Goal: Task Accomplishment & Management: Use online tool/utility

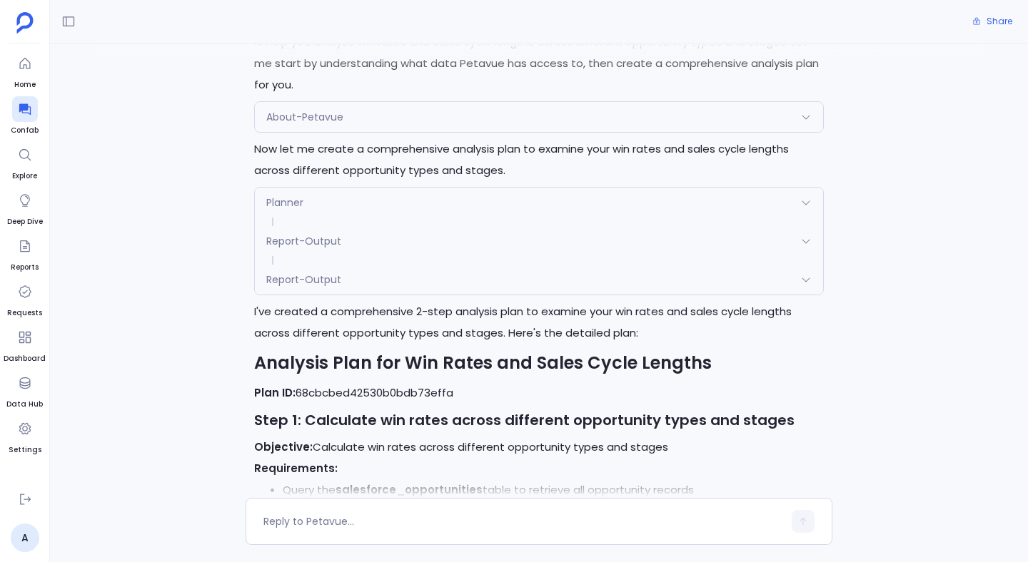
scroll to position [87, 0]
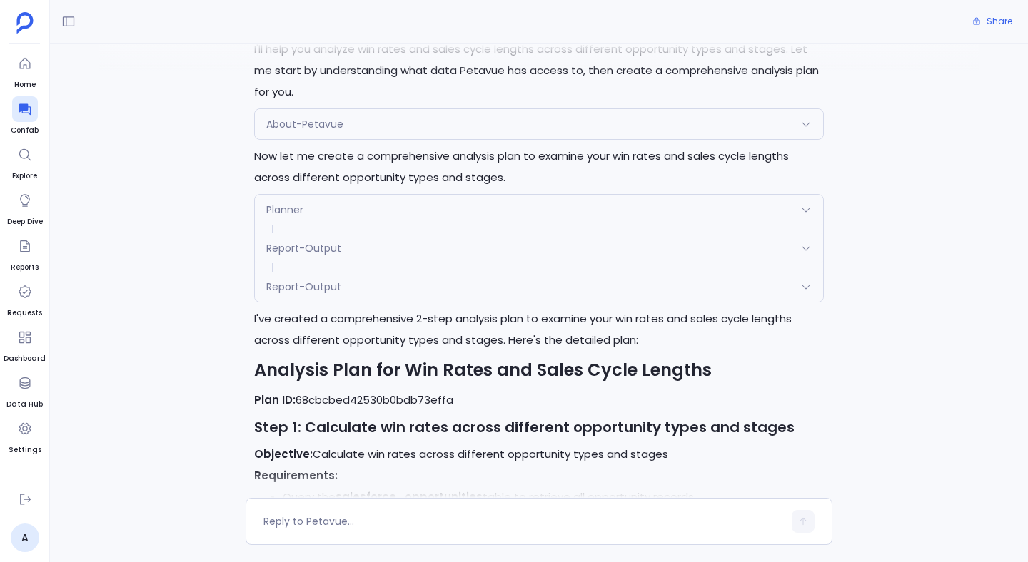
click at [333, 205] on div "Planner" at bounding box center [539, 210] width 568 height 30
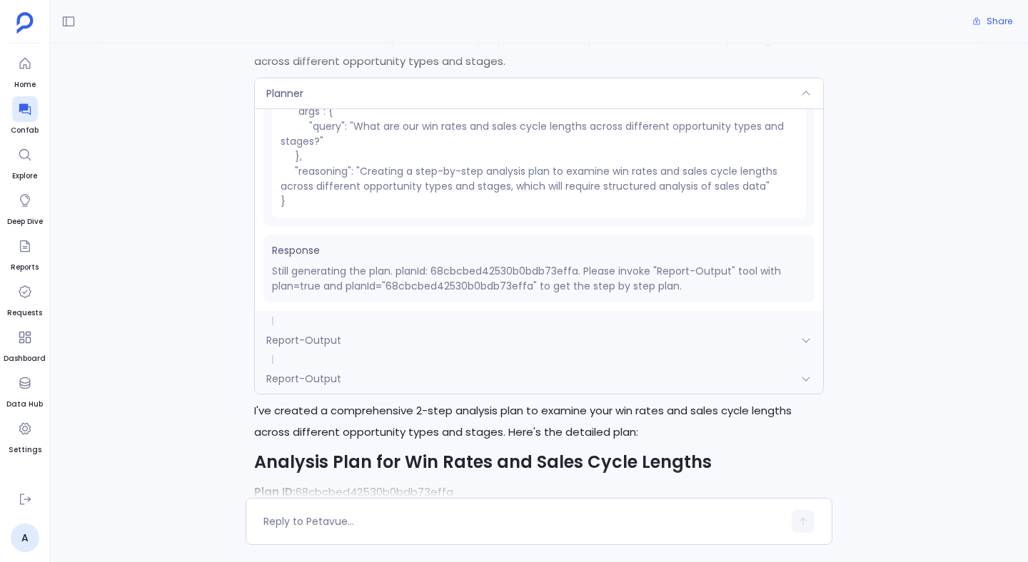
scroll to position [208, 0]
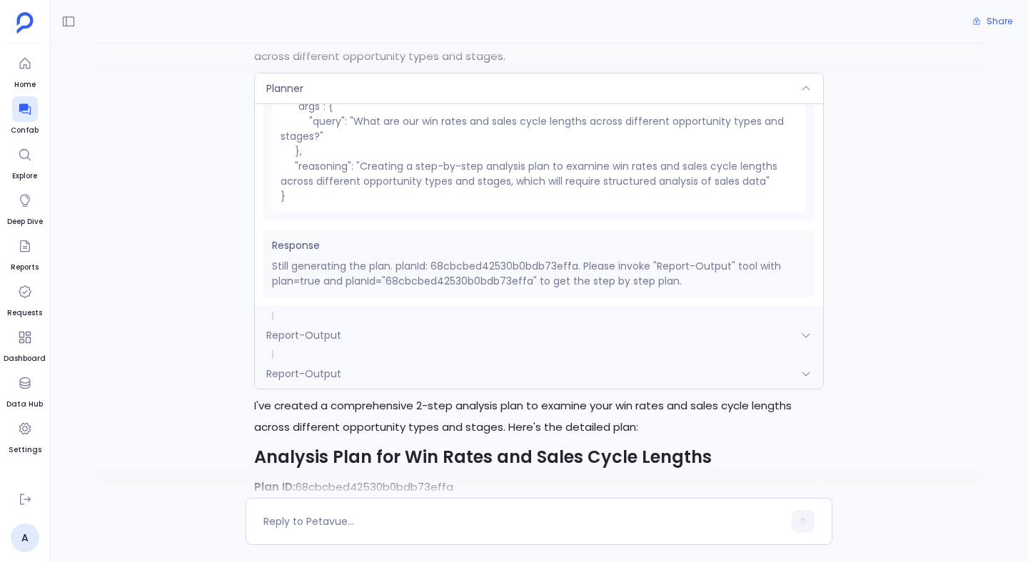
click at [335, 370] on span "Report-Output" at bounding box center [303, 374] width 75 height 14
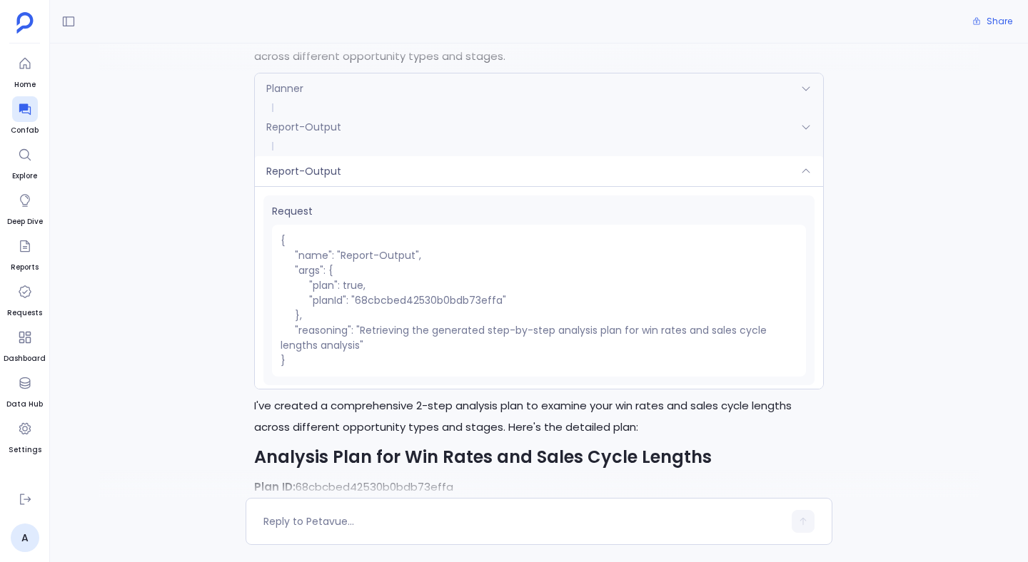
click at [385, 303] on pre "{ "name": "Report-Output", "args": { "plan": true, "planId": "68cbcbed42530b0bd…" at bounding box center [539, 301] width 534 height 152
copy pre "68cbcbed42530b0bdb73effa"
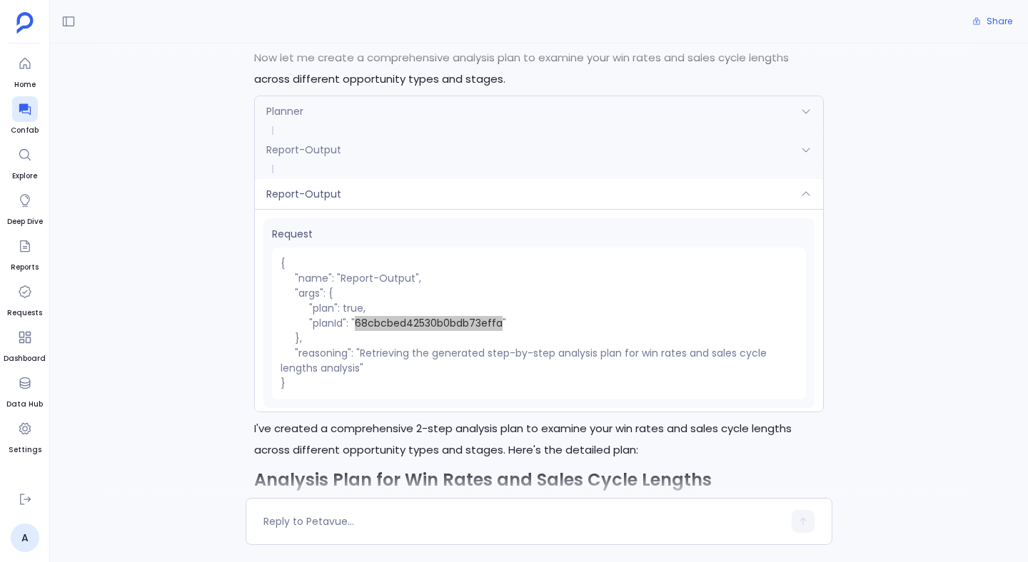
scroll to position [186, 0]
click at [416, 322] on pre "{ "name": "Report-Output", "args": { "plan": true, "planId": "68cbcbed42530b0bd…" at bounding box center [539, 323] width 534 height 152
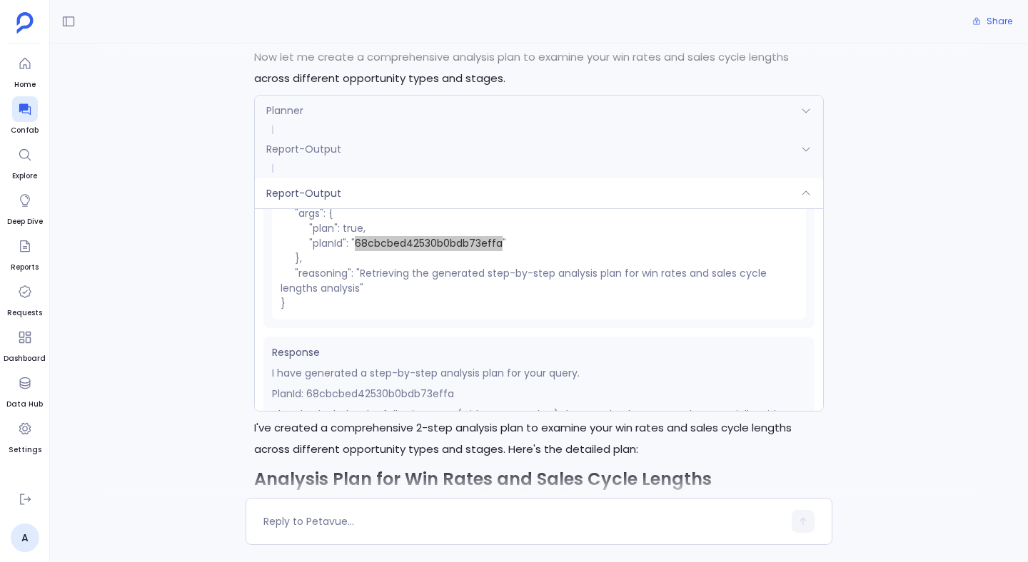
scroll to position [136, 0]
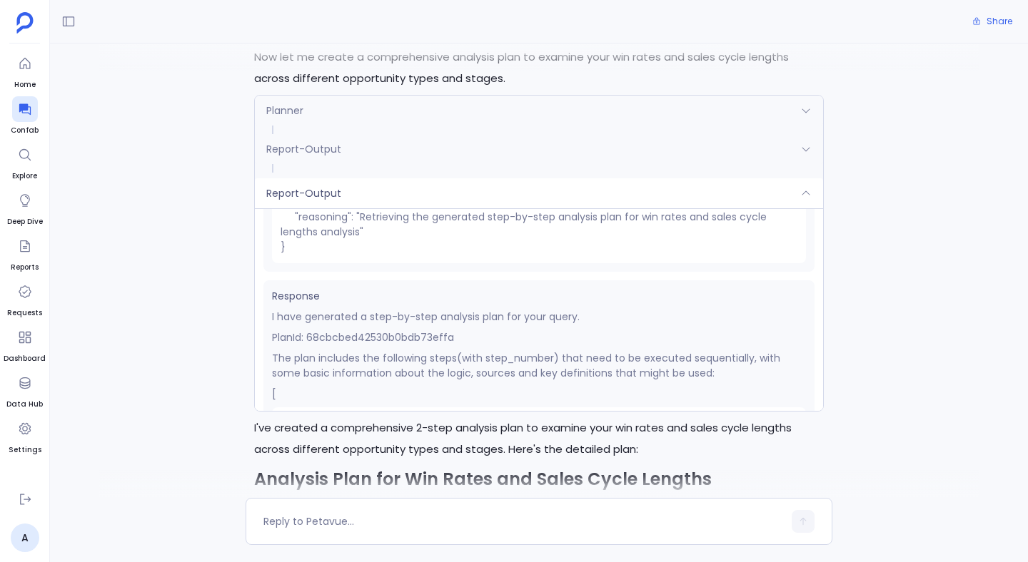
click at [373, 336] on p "PlanId: 68cbcbed42530b0bdb73effa" at bounding box center [539, 337] width 534 height 15
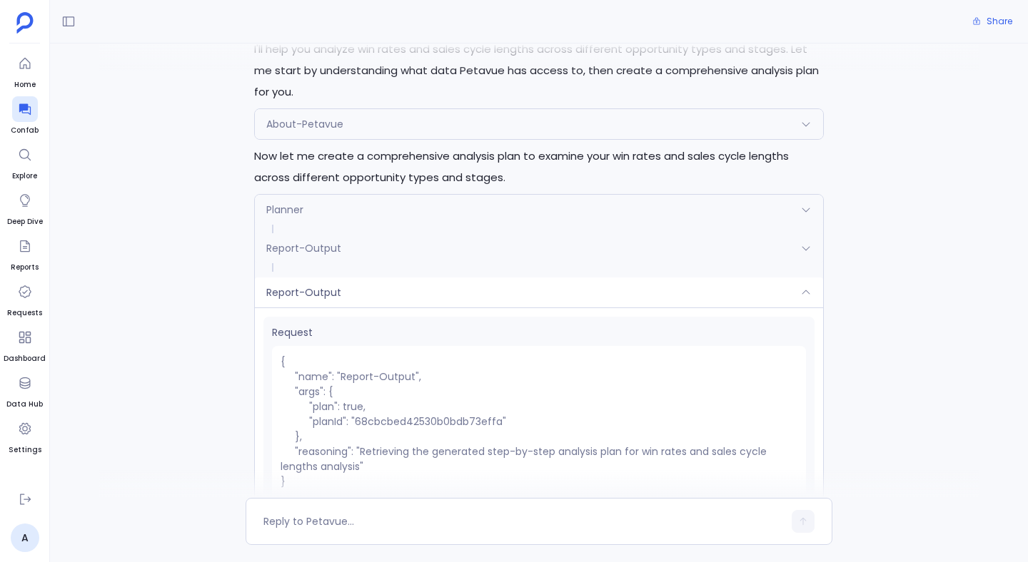
scroll to position [84, 0]
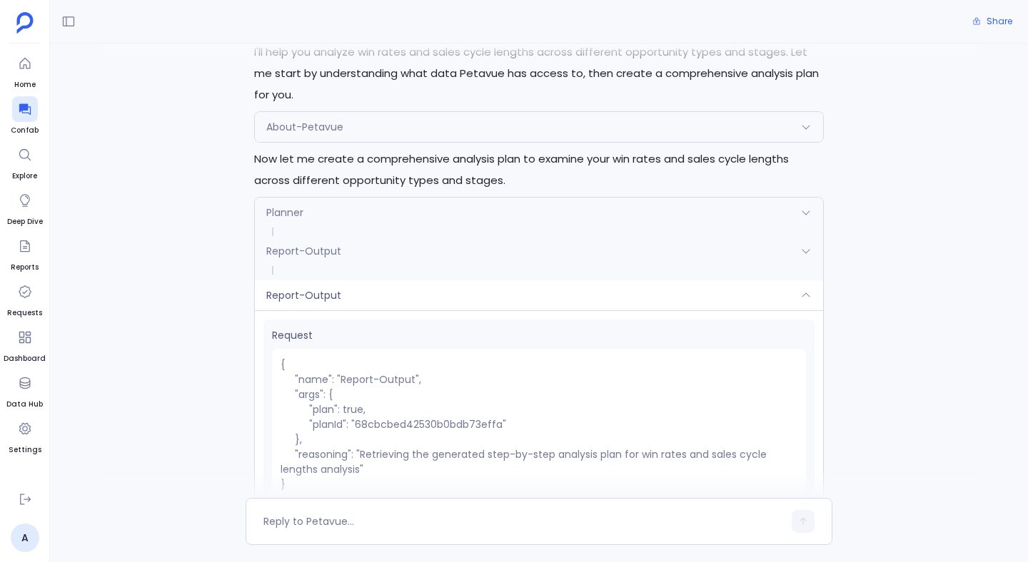
click at [319, 250] on span "Report-Output" at bounding box center [303, 251] width 75 height 14
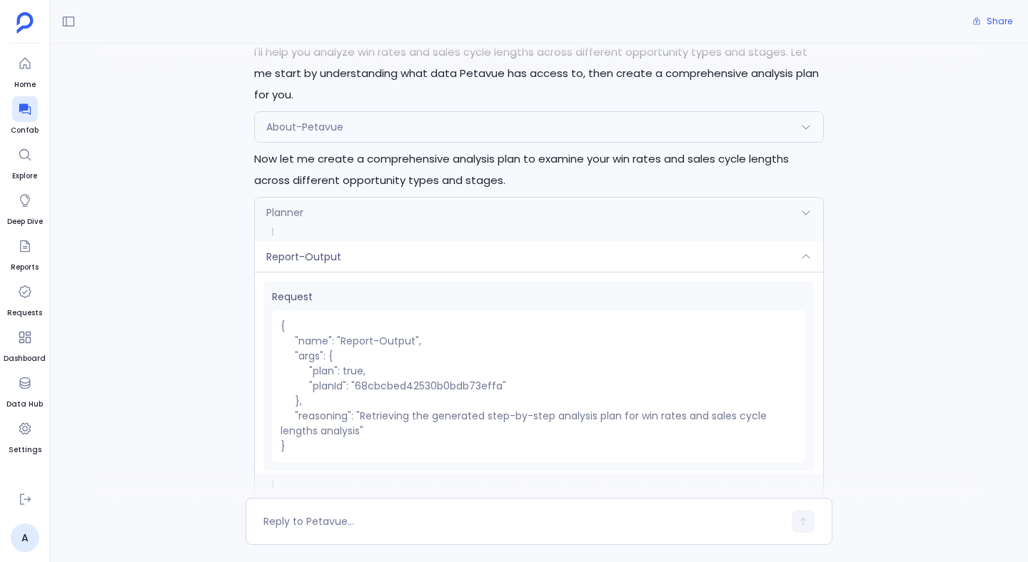
click at [303, 217] on div "Planner" at bounding box center [539, 213] width 568 height 30
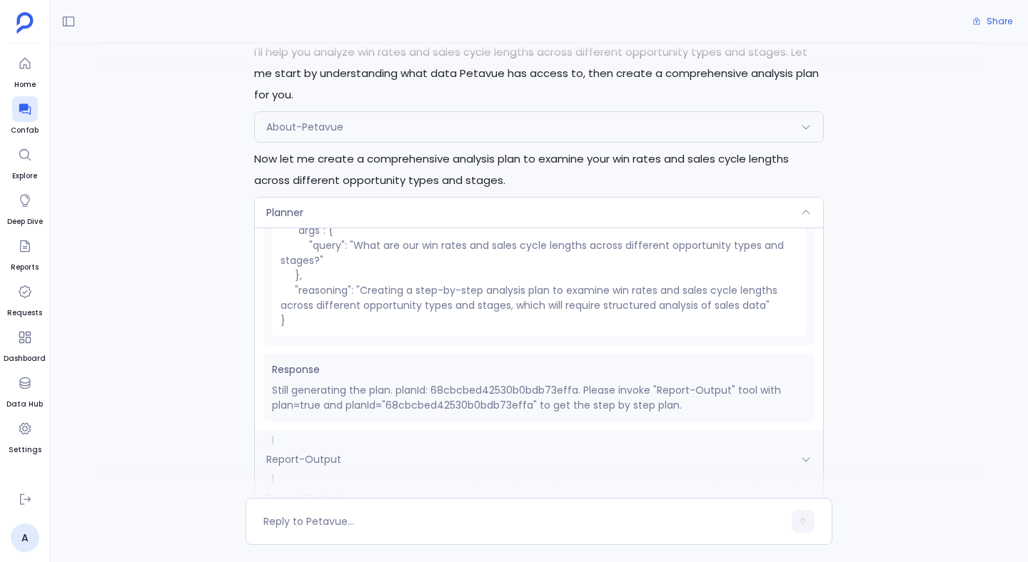
click at [303, 217] on div "Planner" at bounding box center [539, 213] width 568 height 30
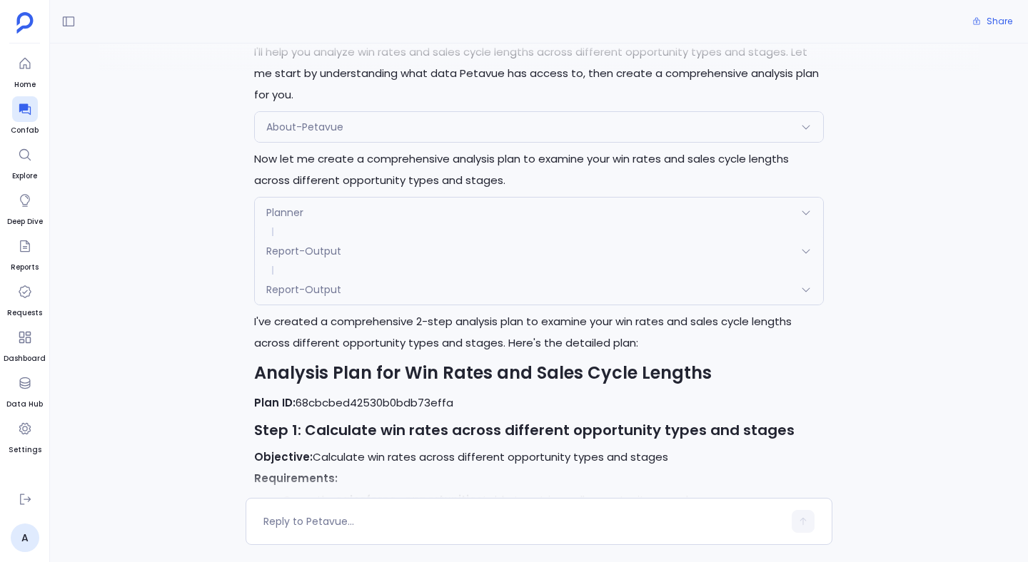
click at [330, 250] on span "Report-Output" at bounding box center [303, 251] width 75 height 14
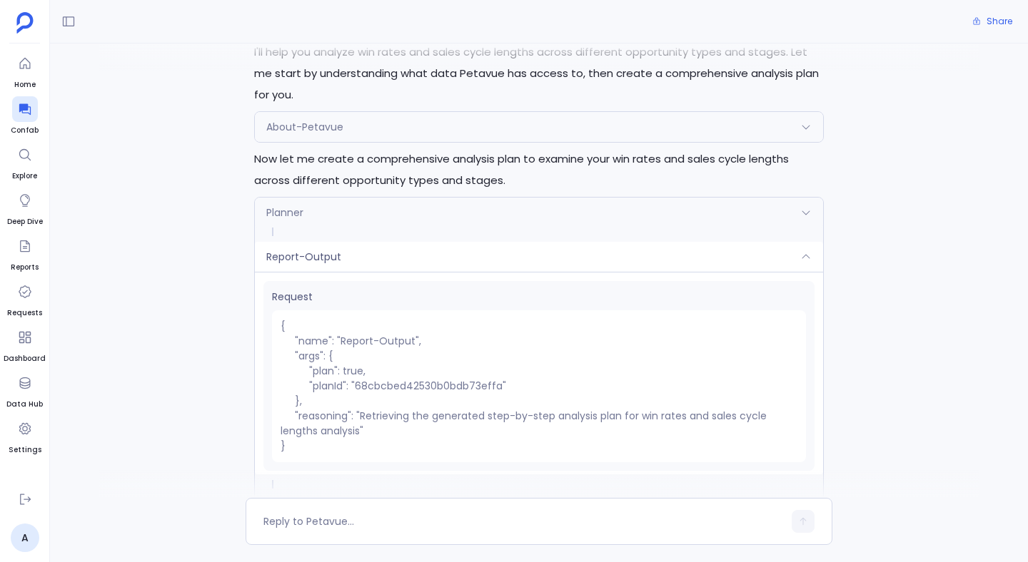
click at [376, 386] on pre "{ "name": "Report-Output", "args": { "plan": true, "planId": "68cbcbed42530b0bd…" at bounding box center [539, 386] width 534 height 152
copy pre "68cbcbed42530b0bdb73effa"
